Goal: Find specific page/section: Find specific page/section

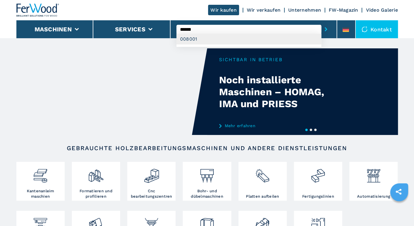
type input "******"
click at [195, 39] on div "008001" at bounding box center [249, 39] width 145 height 11
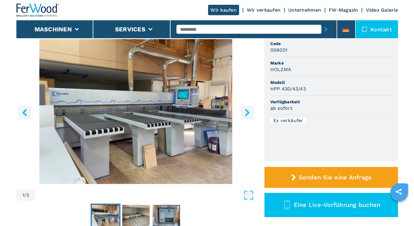
scroll to position [62, 0]
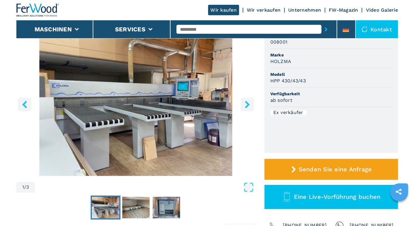
click at [248, 102] on icon "right-button" at bounding box center [247, 104] width 7 height 7
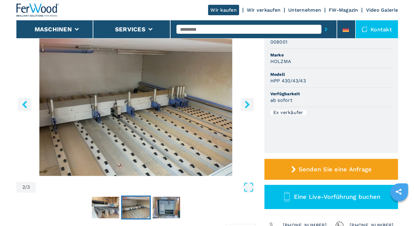
click at [248, 102] on icon "right-button" at bounding box center [247, 104] width 7 height 7
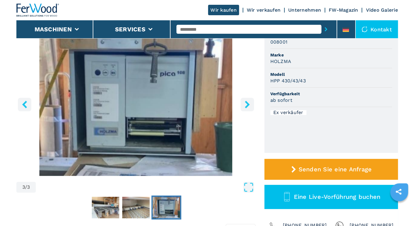
click at [248, 102] on icon "right-button" at bounding box center [247, 104] width 7 height 7
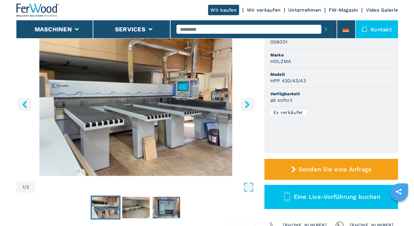
click at [248, 102] on icon "right-button" at bounding box center [247, 104] width 7 height 7
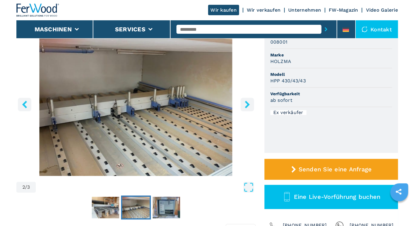
scroll to position [186, 0]
